Goal: Check status

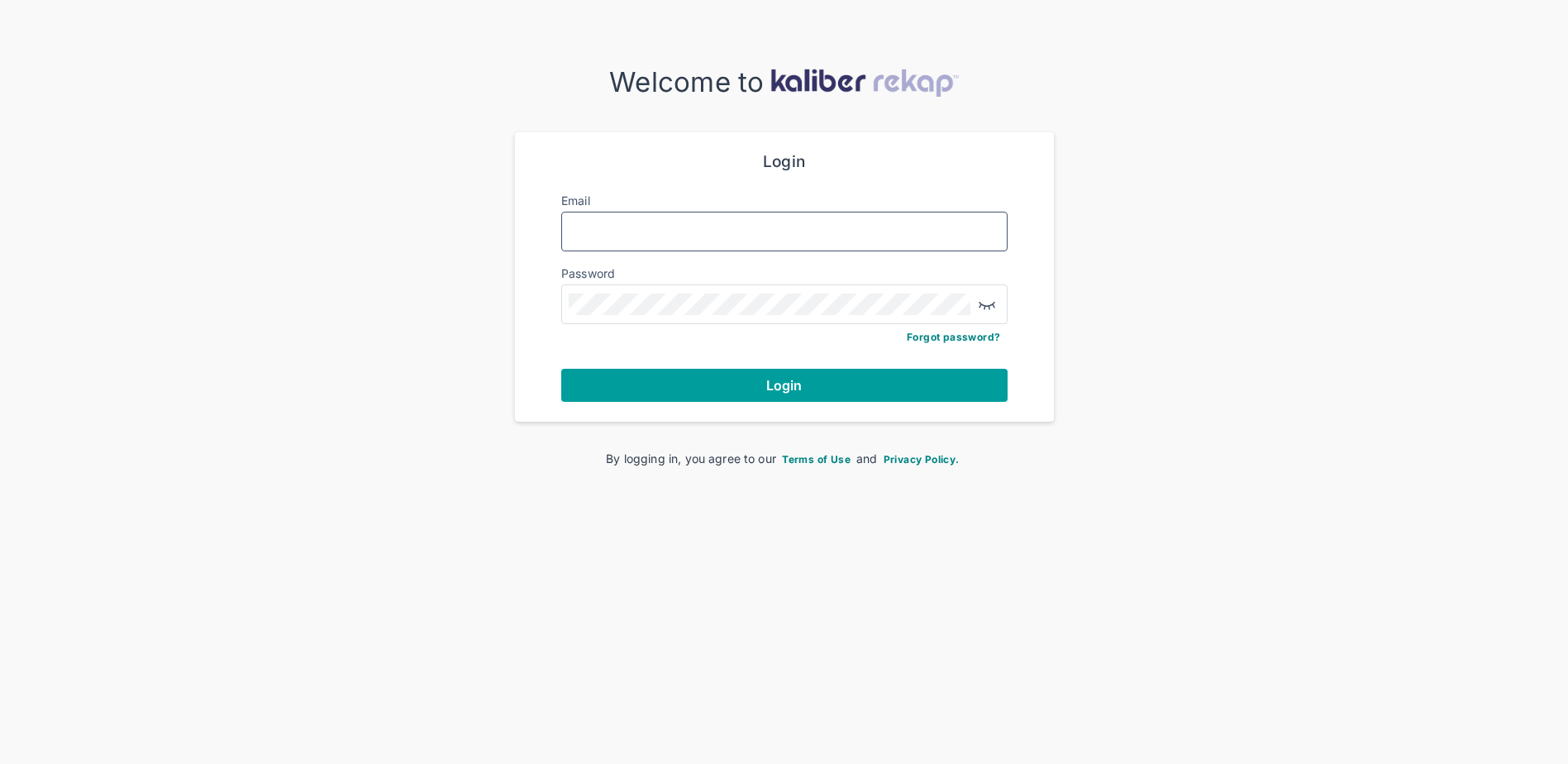
type input "**********"
click at [662, 390] on button "Login" at bounding box center [784, 385] width 446 height 33
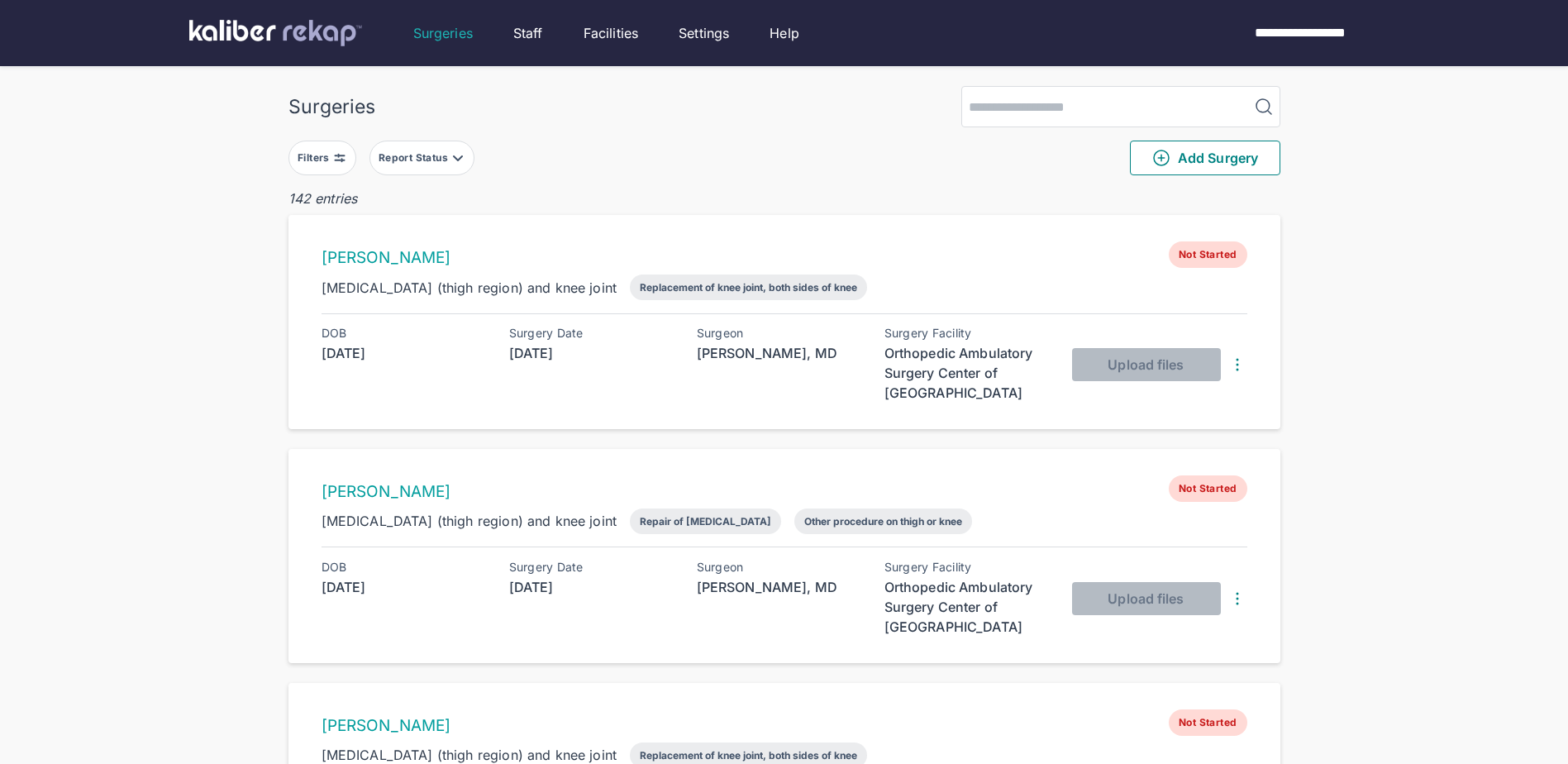
click at [463, 147] on button "Report Status" at bounding box center [422, 157] width 105 height 35
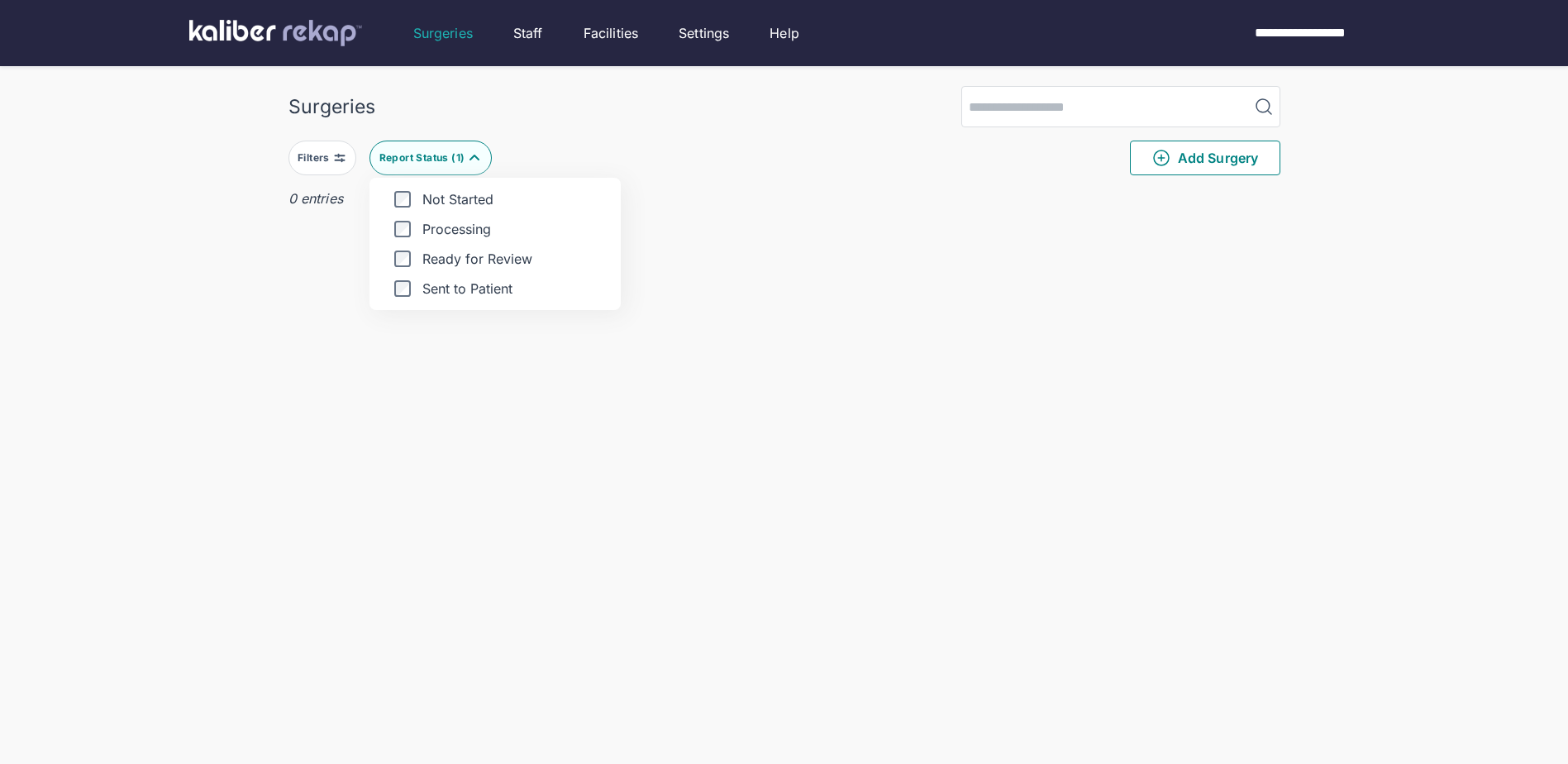
click at [211, 201] on div "Surgeries Filters Report Status ( 1 ) Not Started Processing Ready for Review S…" at bounding box center [784, 415] width 1568 height 829
